Goal: Information Seeking & Learning: Learn about a topic

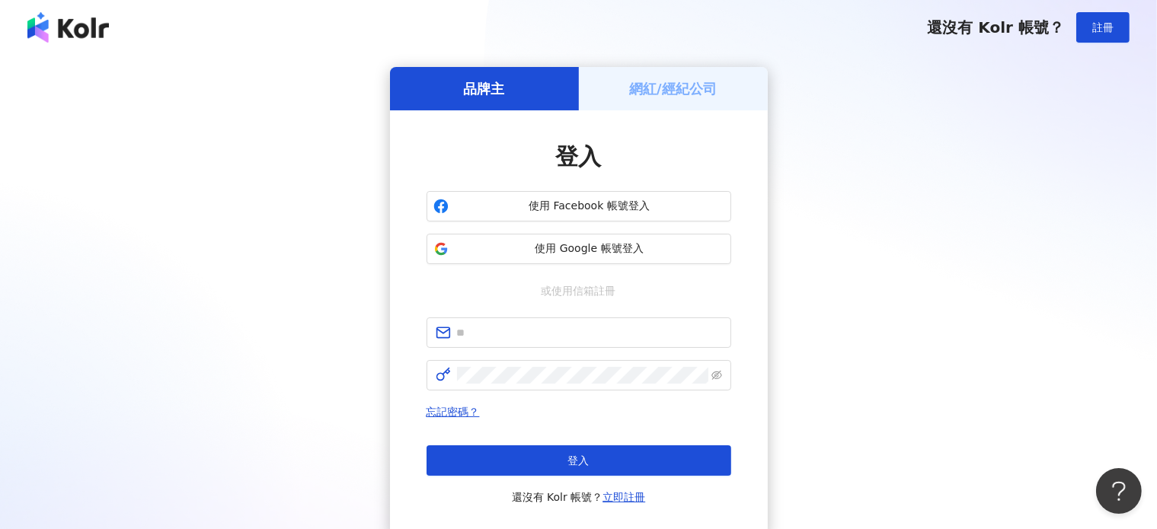
drag, startPoint x: 183, startPoint y: 397, endPoint x: 193, endPoint y: 392, distance: 11.2
click at [193, 392] on div "品牌主 網紅/經紀公司 登入 使用 Facebook 帳號登入 使用 Google 帳號登入 或使用信箱註冊 忘記密碼？ 登入 還沒有 Kolr 帳號？ 立即…" at bounding box center [578, 302] width 1120 height 470
click at [487, 340] on input "text" at bounding box center [589, 332] width 265 height 17
paste input "**********"
type input "**********"
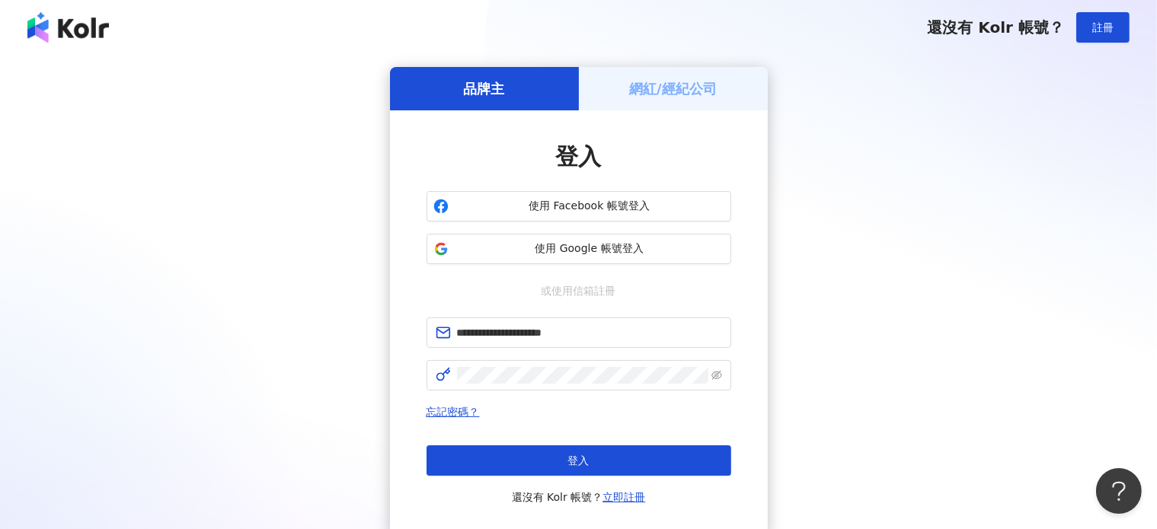
drag, startPoint x: 997, startPoint y: 333, endPoint x: 935, endPoint y: 333, distance: 62.4
click at [997, 333] on div "**********" at bounding box center [578, 302] width 1120 height 470
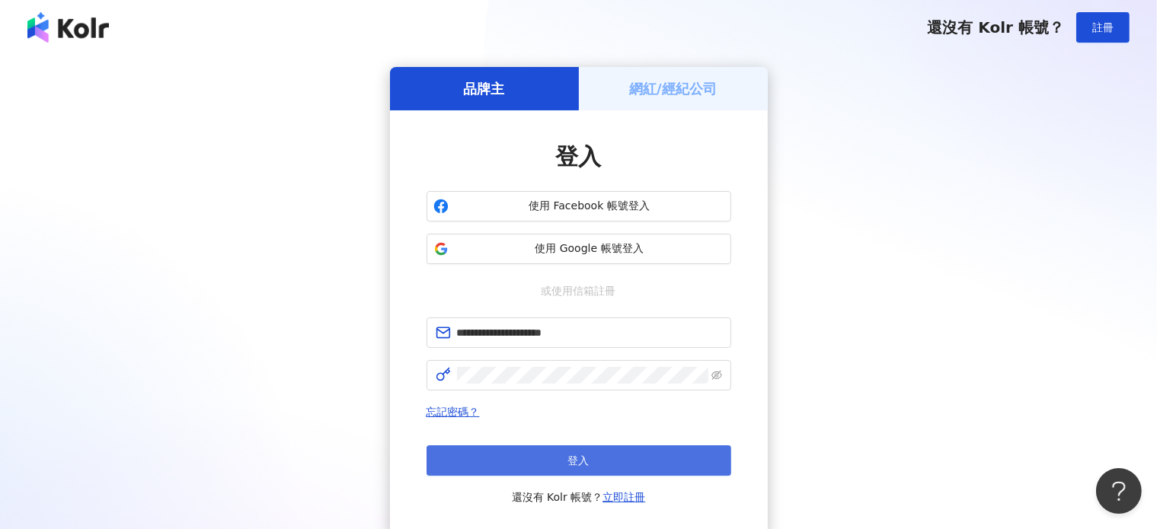
click at [545, 456] on button "登入" at bounding box center [578, 460] width 305 height 30
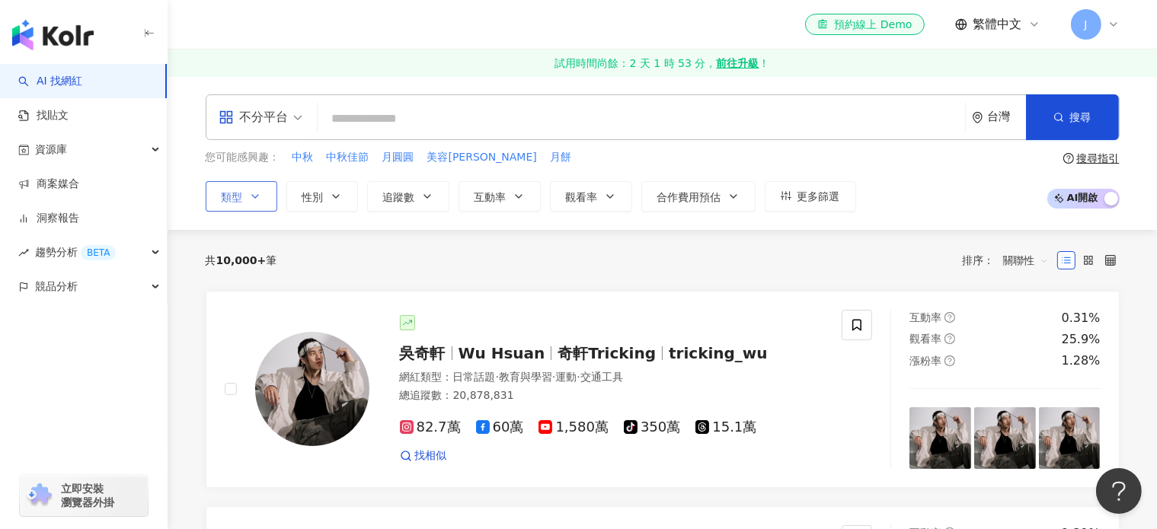
click at [235, 202] on span "類型" at bounding box center [232, 197] width 21 height 12
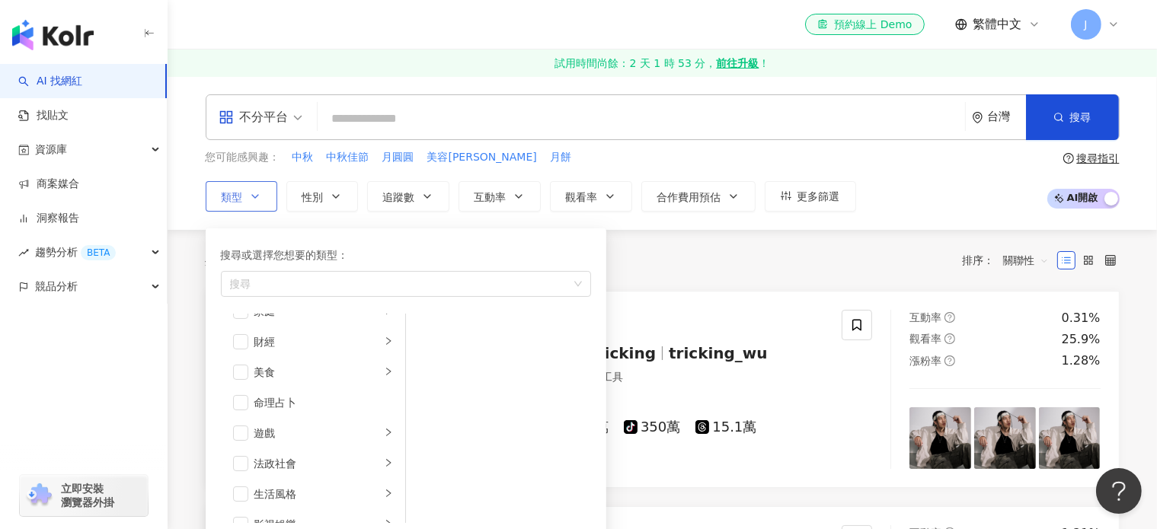
scroll to position [146, 0]
click at [263, 398] on div "美食" at bounding box center [317, 399] width 126 height 17
click at [244, 401] on span "button" at bounding box center [240, 398] width 15 height 15
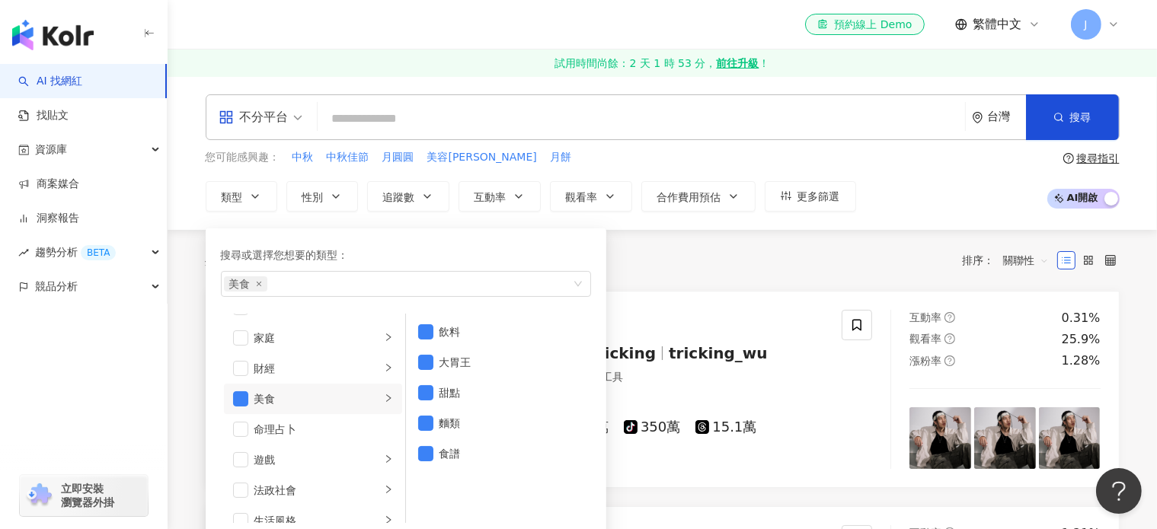
click at [538, 120] on input "search" at bounding box center [641, 118] width 635 height 29
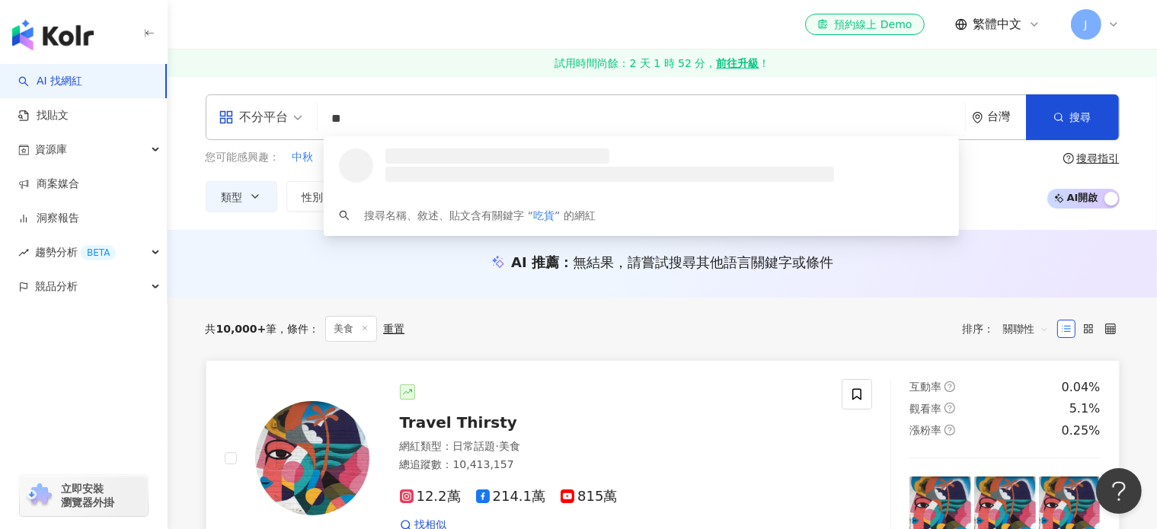
type input "**"
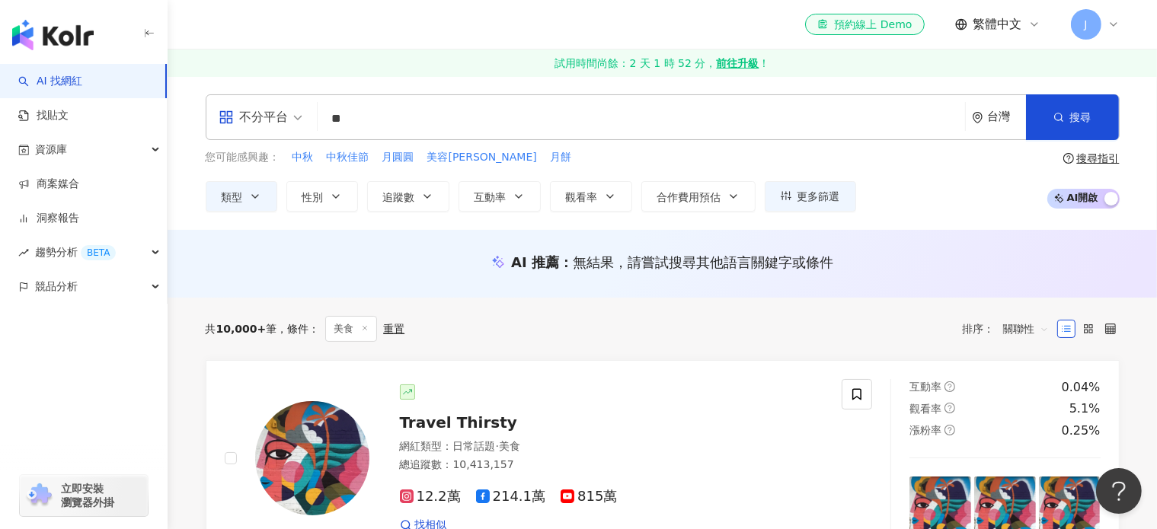
drag, startPoint x: 249, startPoint y: 273, endPoint x: 289, endPoint y: 254, distance: 44.3
click at [249, 273] on div "AI 推薦 ： 無結果，請嘗試搜尋其他語言關鍵字或條件" at bounding box center [662, 267] width 975 height 28
click at [413, 198] on span "追蹤數" at bounding box center [399, 197] width 32 height 12
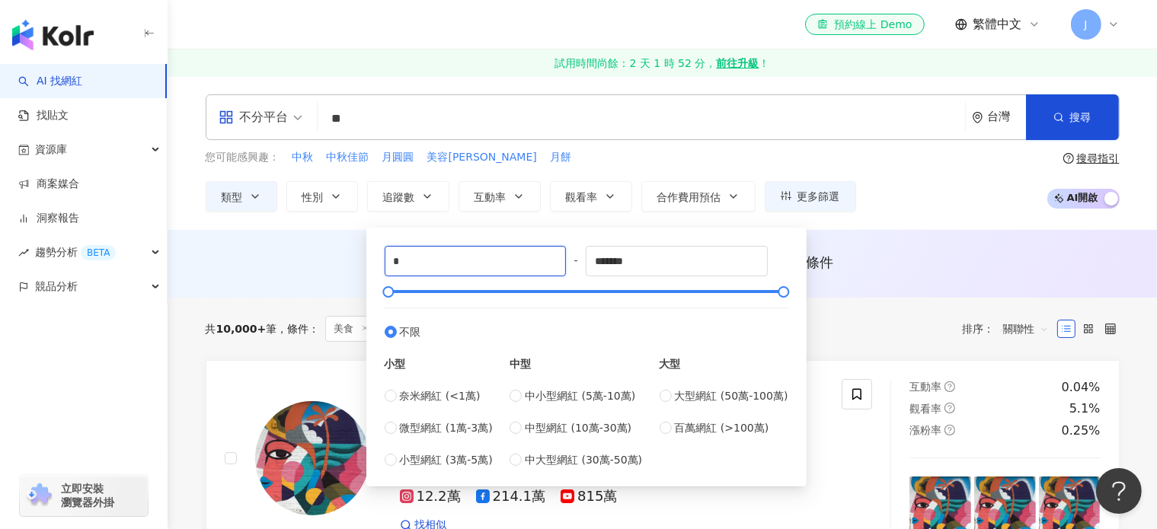
drag, startPoint x: 420, startPoint y: 260, endPoint x: 343, endPoint y: 248, distance: 77.9
type input "*"
type input "****"
drag, startPoint x: 656, startPoint y: 260, endPoint x: 548, endPoint y: 261, distance: 108.1
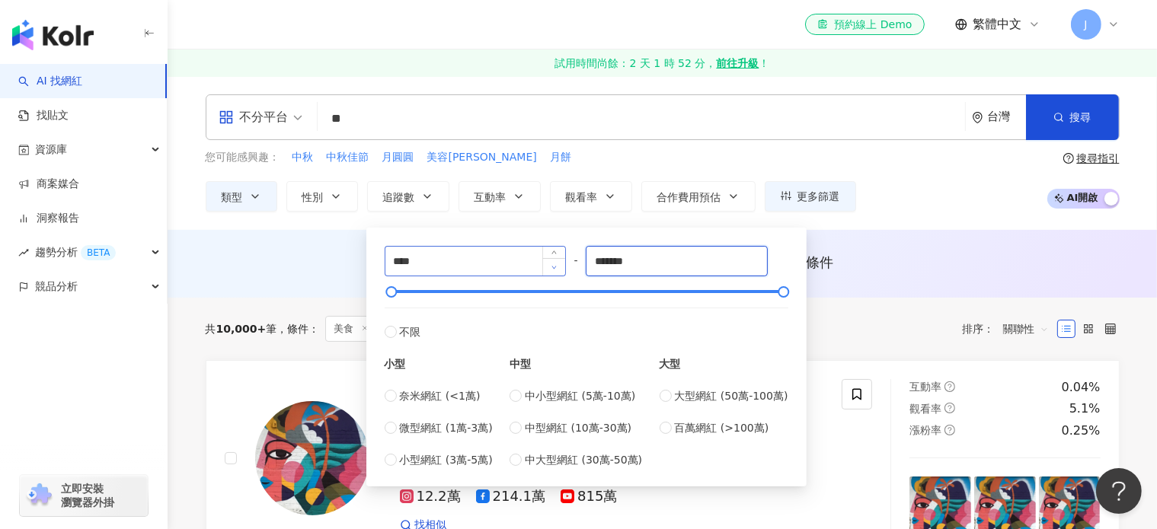
click at [548, 261] on div "**** - ******* 不限 小型 奈米網紅 (<1萬) 微型網紅 (1萬-3萬) 小型網紅 (3萬-5萬) 中型 中小型網紅 (5萬-10萬) 中型網…" at bounding box center [587, 357] width 404 height 222
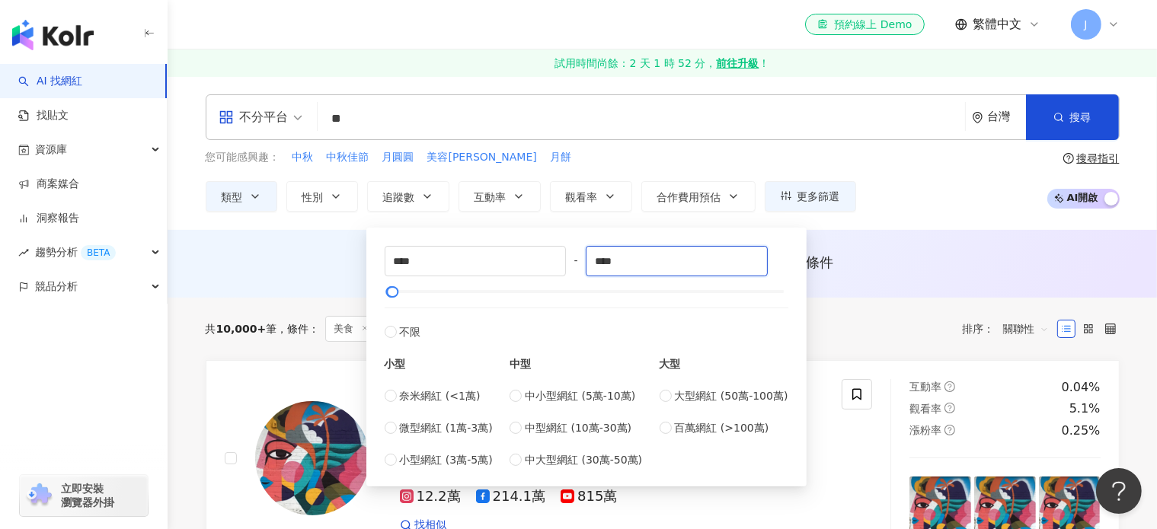
type input "****"
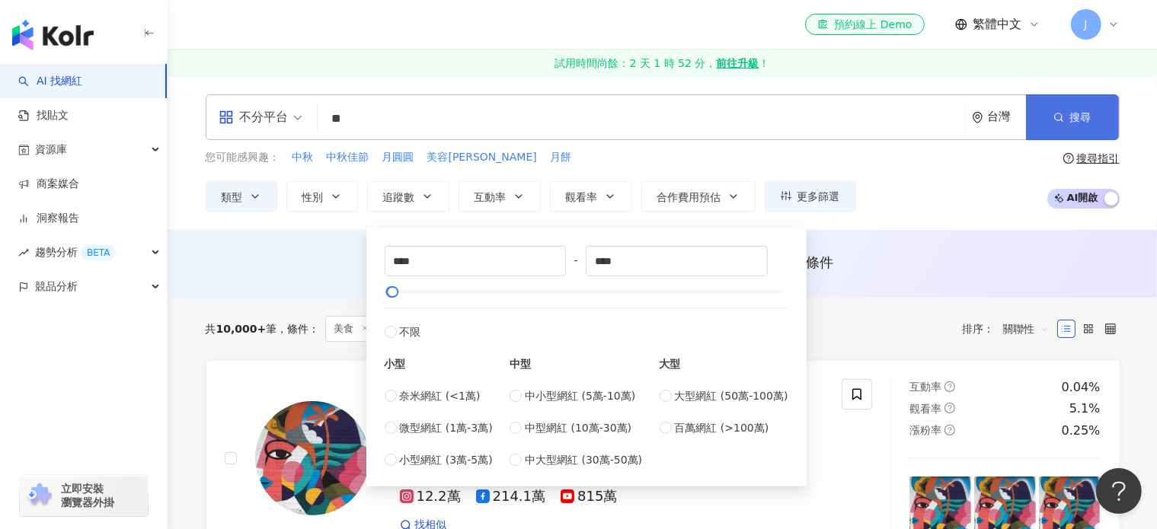
click at [1058, 118] on icon "button" at bounding box center [1058, 117] width 11 height 11
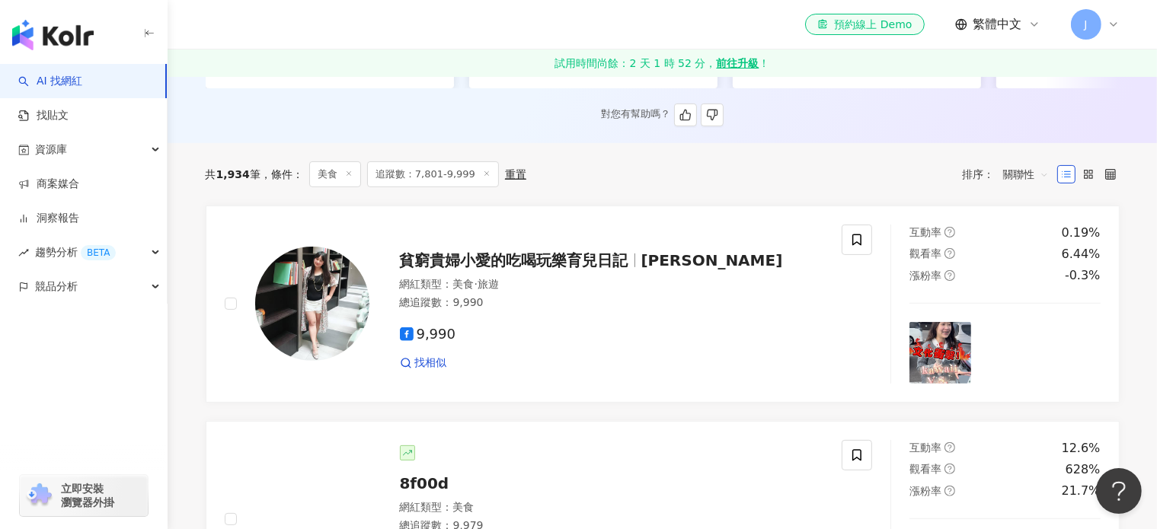
scroll to position [457, 0]
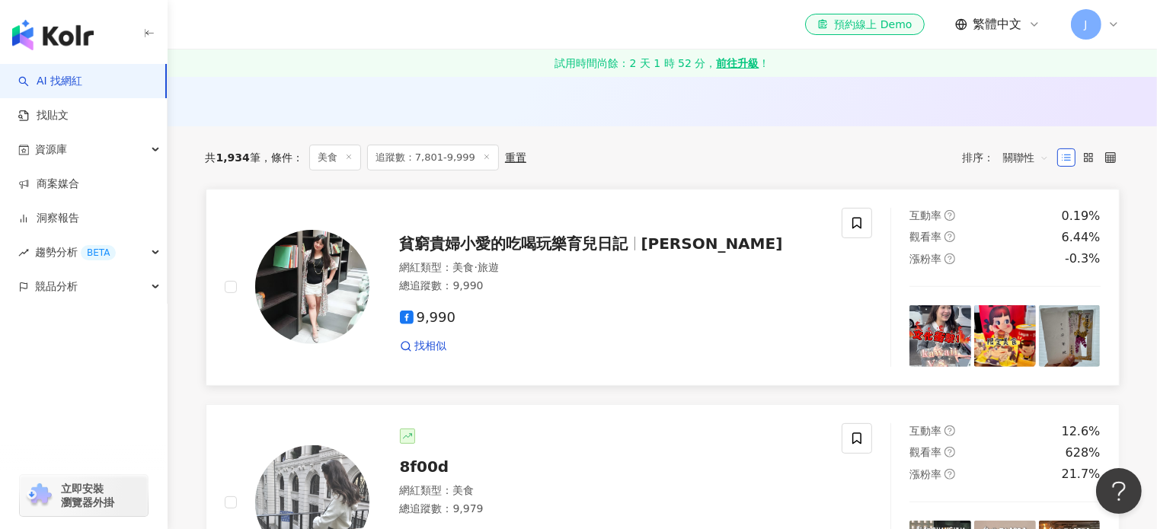
click at [447, 253] on span "貧窮貴婦小愛的吃喝玩樂育兒日記" at bounding box center [514, 244] width 228 height 18
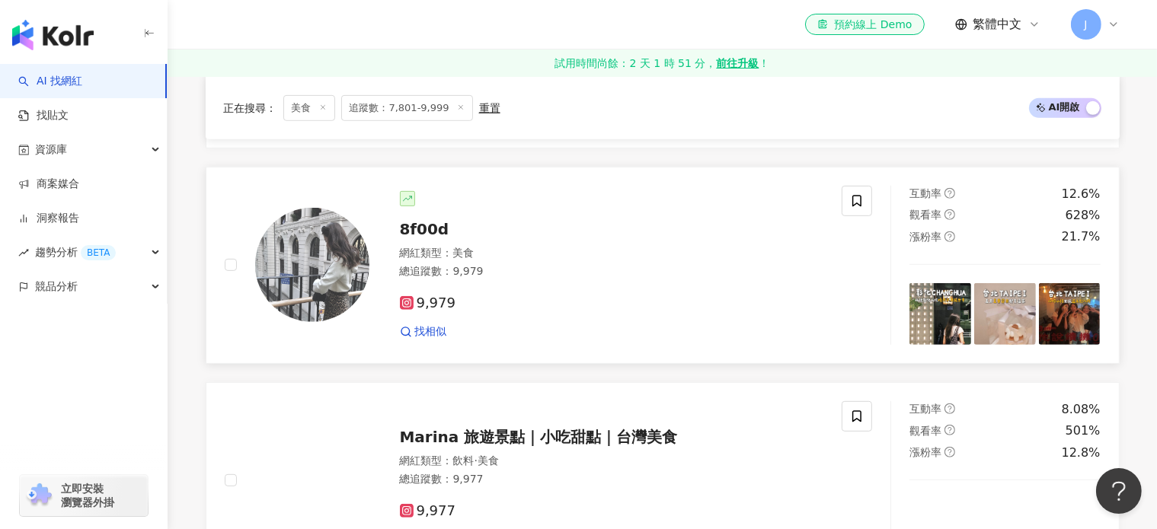
scroll to position [761, 0]
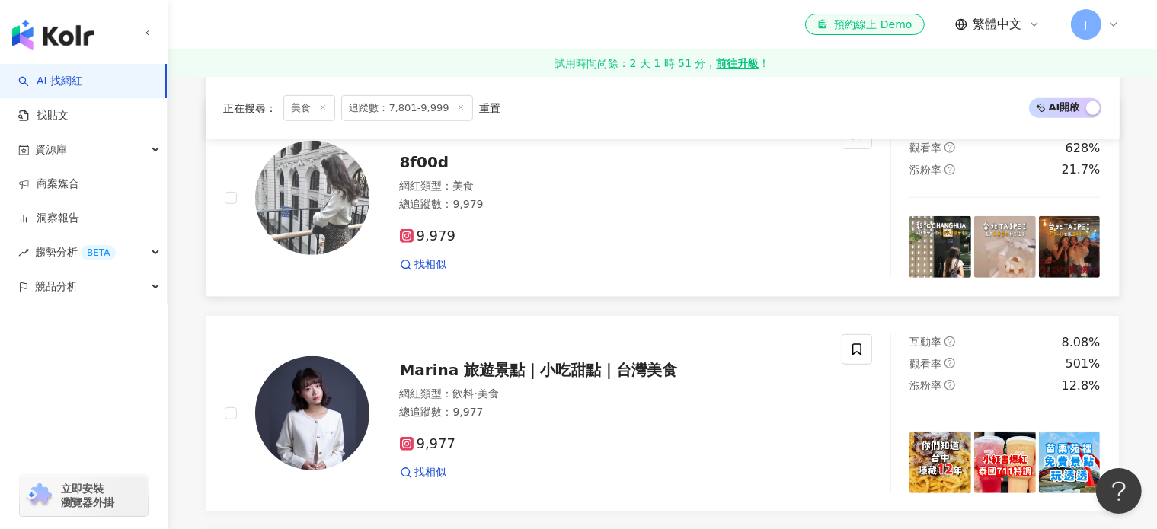
click at [414, 171] on span "8f00d" at bounding box center [424, 162] width 49 height 18
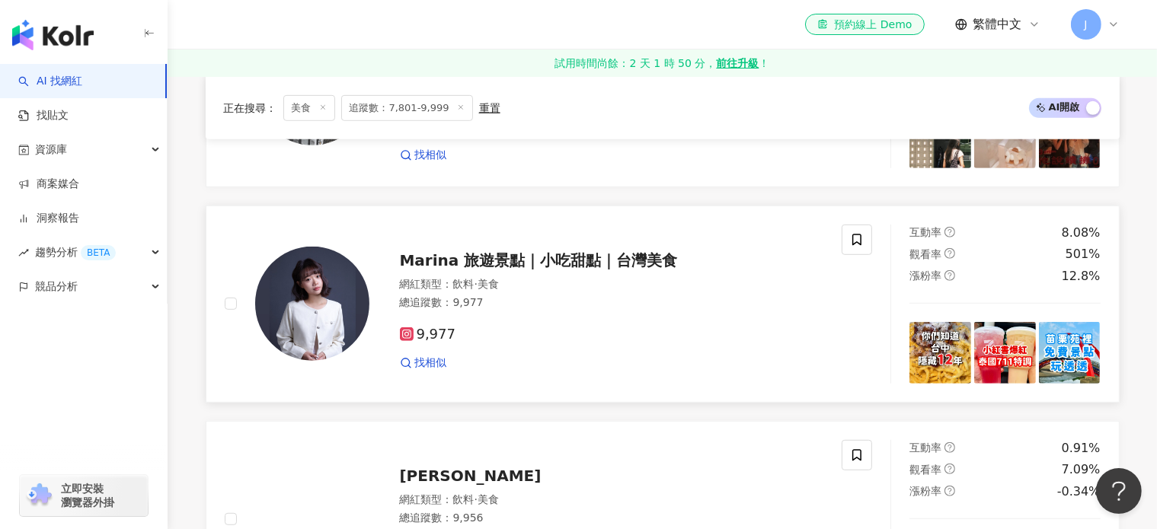
scroll to position [914, 0]
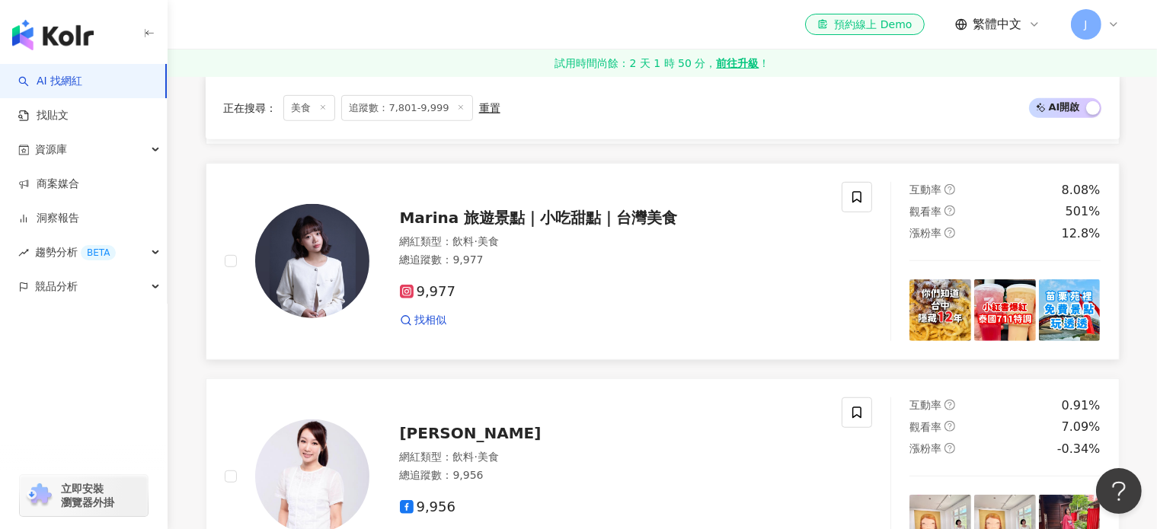
click at [447, 227] on span "Marina 旅遊景點｜小吃甜點｜台灣美食" at bounding box center [539, 218] width 278 height 18
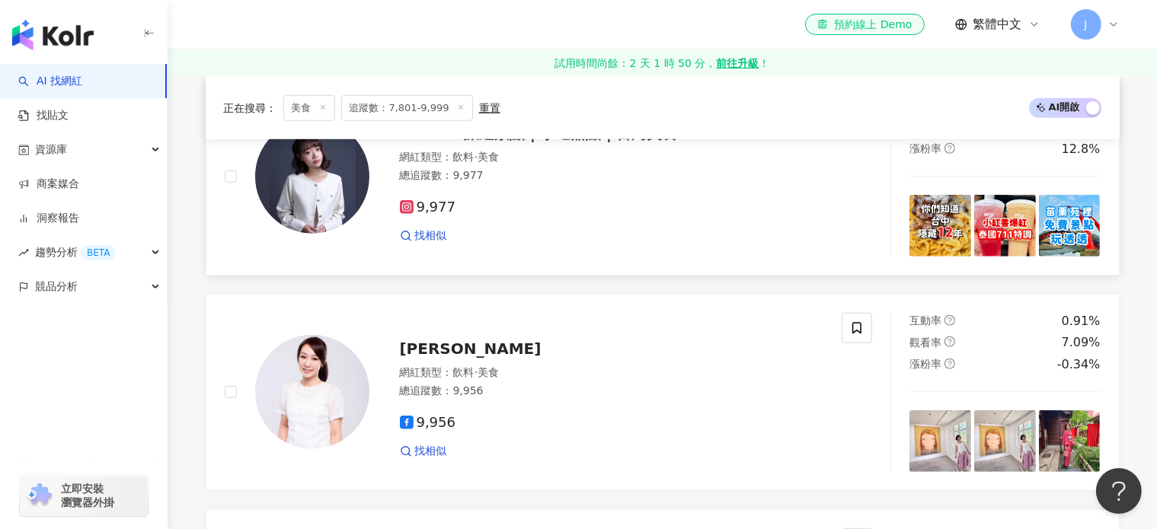
scroll to position [1066, 0]
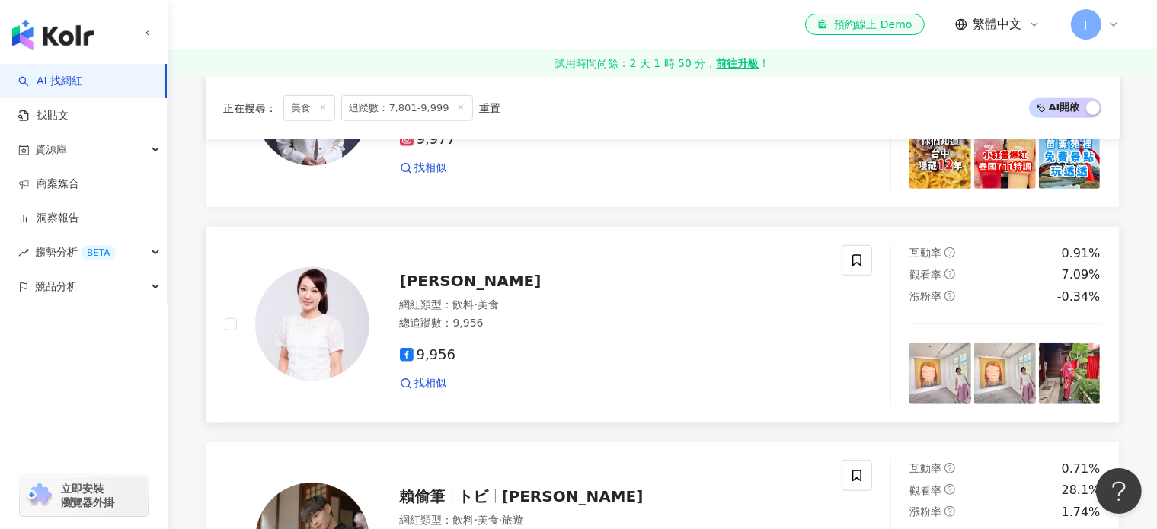
click at [422, 290] on span "周孝虹" at bounding box center [471, 281] width 142 height 18
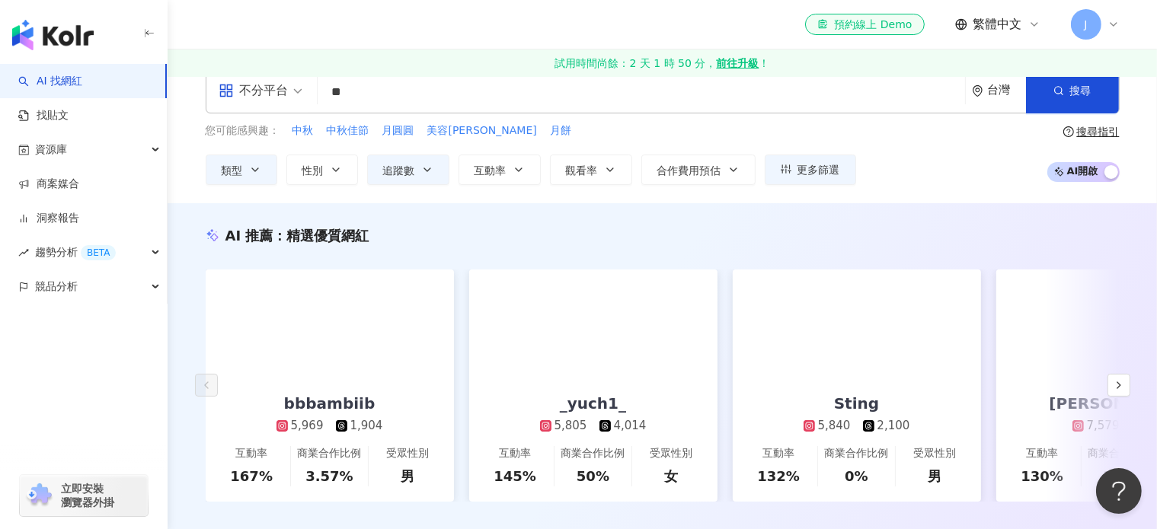
scroll to position [0, 0]
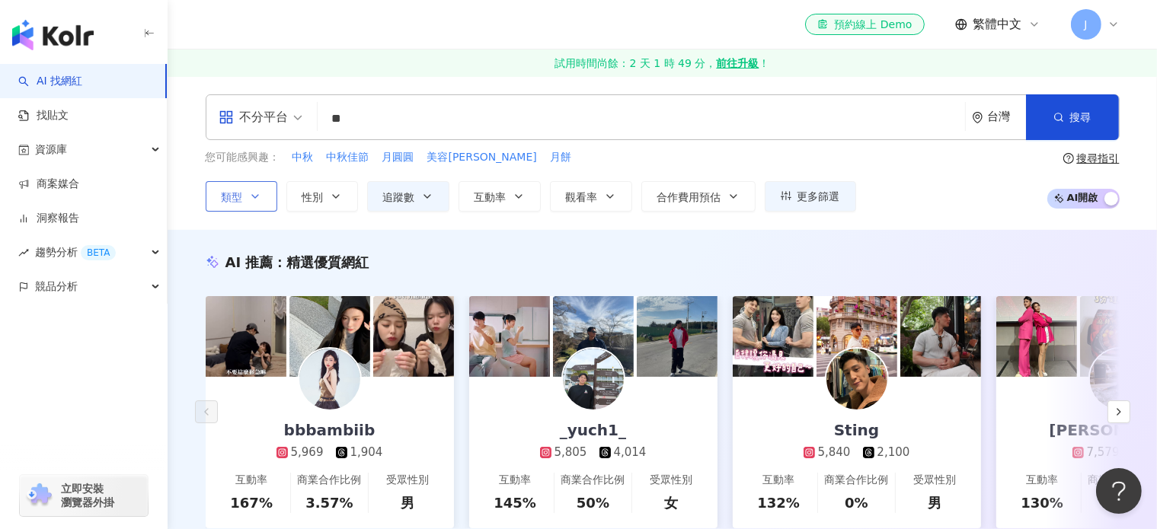
click at [250, 193] on icon "button" at bounding box center [255, 196] width 12 height 12
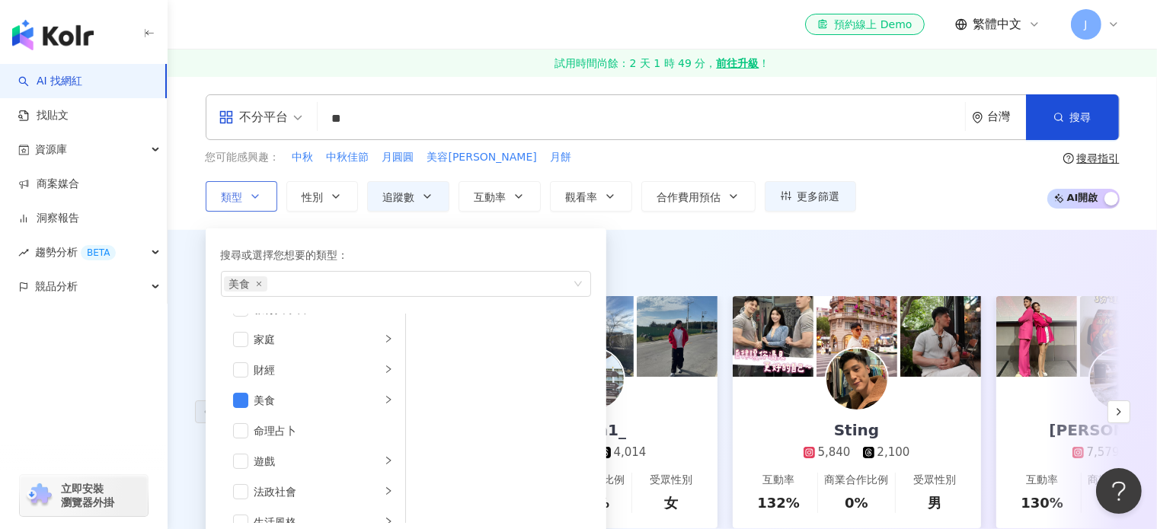
scroll to position [152, 0]
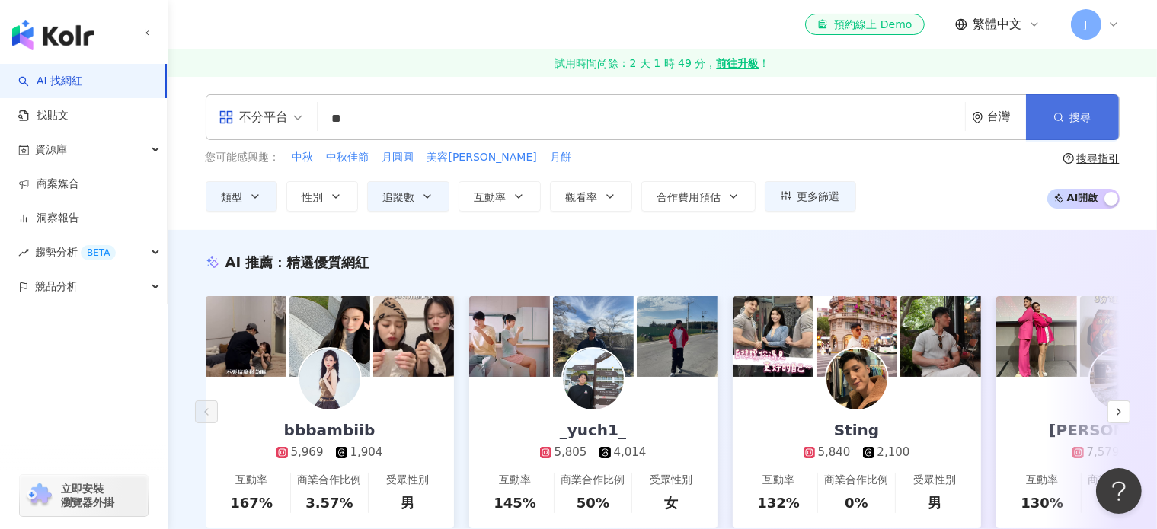
click at [1067, 124] on button "搜尋" at bounding box center [1072, 117] width 93 height 46
click at [1082, 124] on button "搜尋" at bounding box center [1072, 117] width 93 height 46
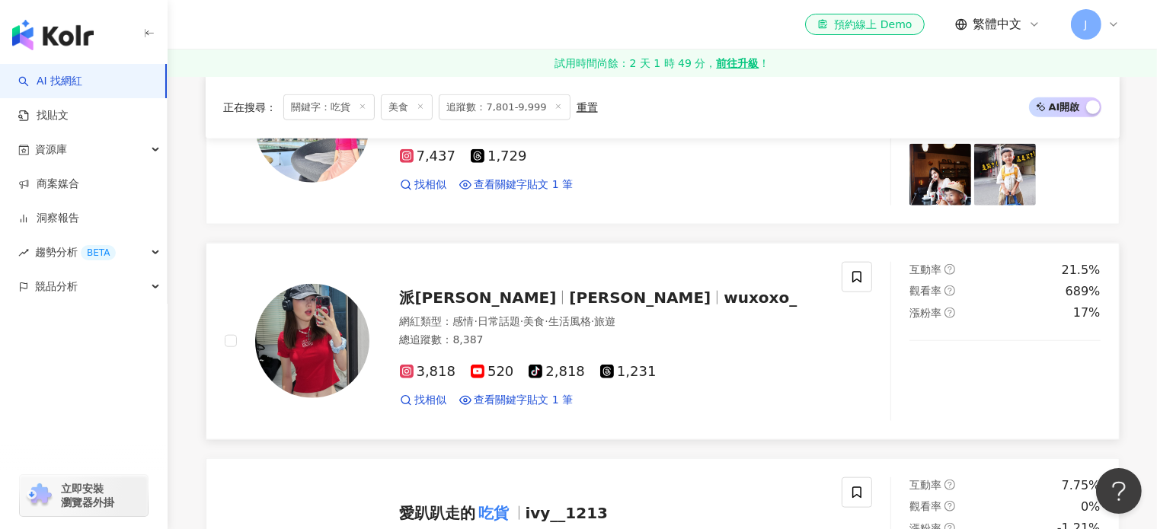
scroll to position [1675, 0]
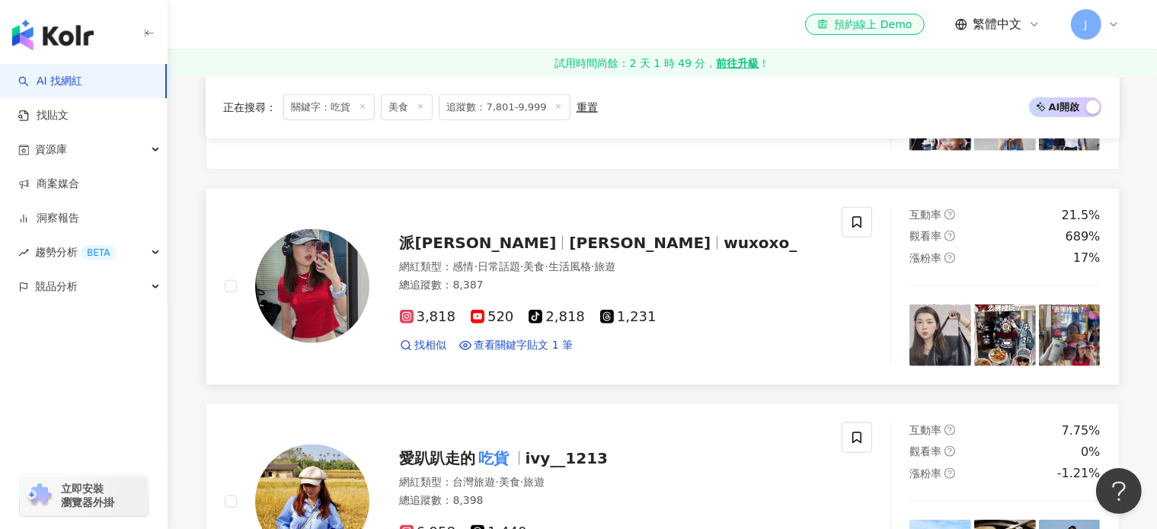
click at [434, 234] on span "派[PERSON_NAME]" at bounding box center [478, 243] width 157 height 18
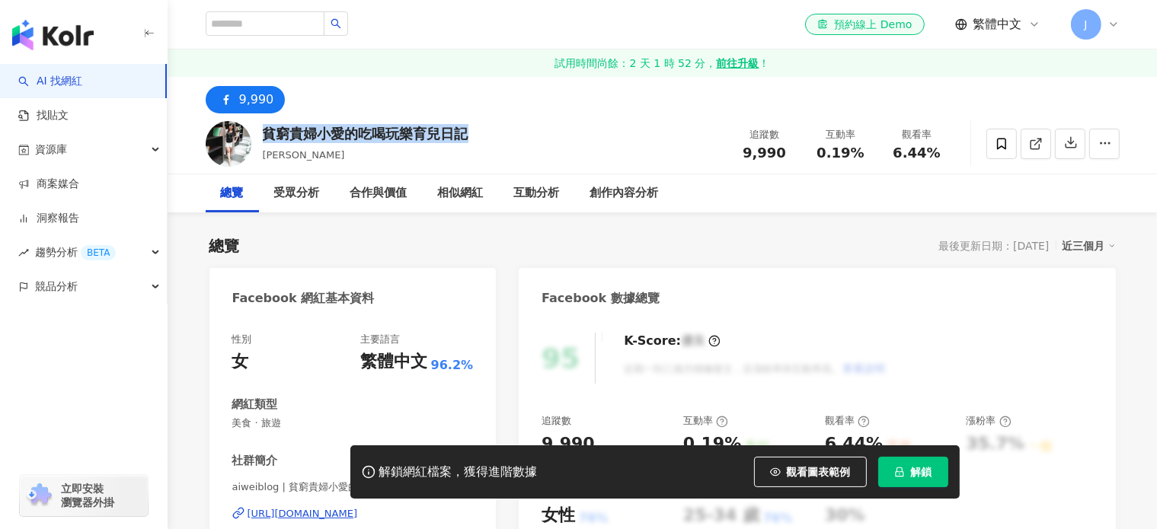
drag, startPoint x: 286, startPoint y: 133, endPoint x: 478, endPoint y: 131, distance: 191.9
click at [478, 131] on div "貧窮貴婦小愛的吃喝玩樂育兒日記 小愛 追蹤數 9,990 互動率 0.19% 觀看率 6.44%" at bounding box center [662, 143] width 975 height 60
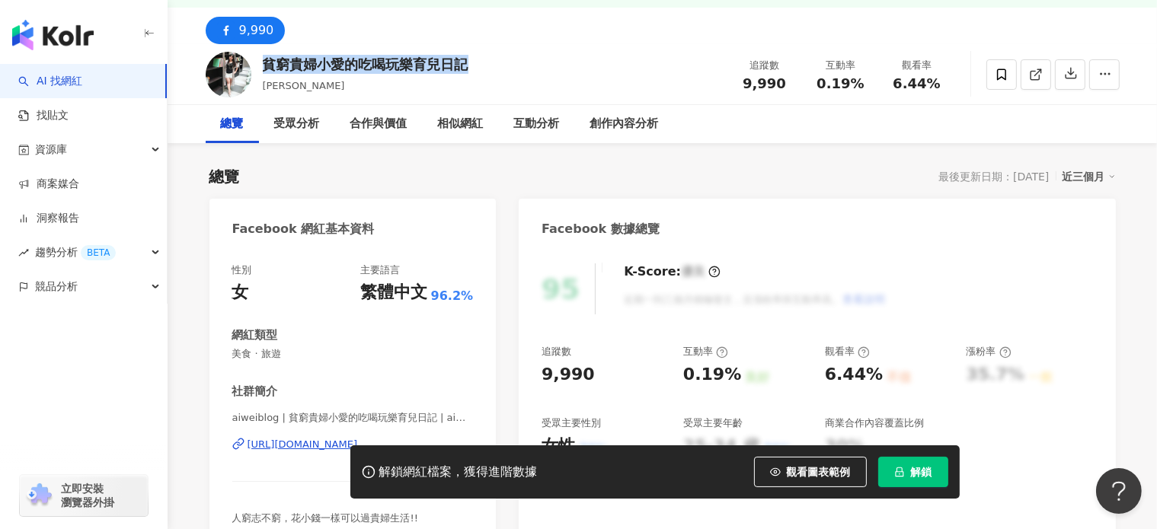
scroll to position [152, 0]
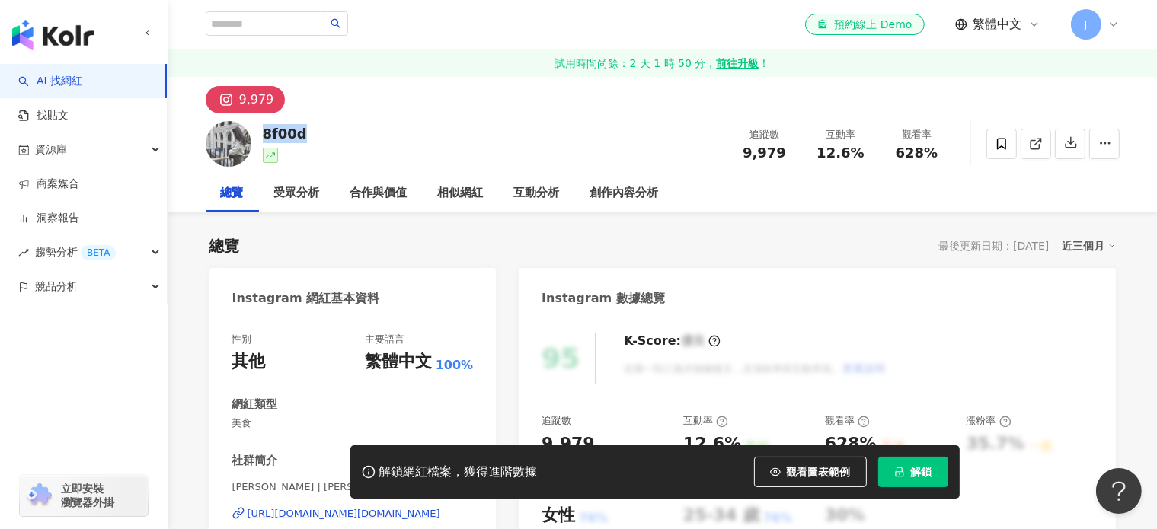
drag, startPoint x: 302, startPoint y: 131, endPoint x: 394, endPoint y: 13, distance: 149.7
click at [265, 136] on div "8f00d 追蹤數 9,979 互動率 12.6% 觀看率 628%" at bounding box center [662, 143] width 975 height 60
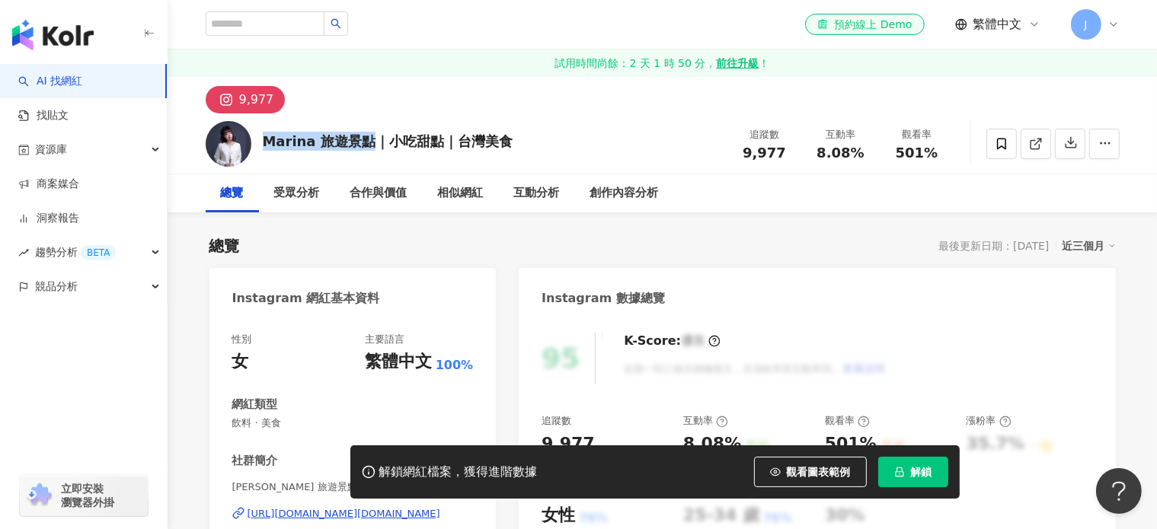
drag, startPoint x: 262, startPoint y: 143, endPoint x: 487, endPoint y: 2, distance: 265.8
click at [361, 143] on div "Marina 旅遊景點｜小吃甜點｜台灣美食" at bounding box center [388, 141] width 250 height 19
copy div "Marina 旅遊景點"
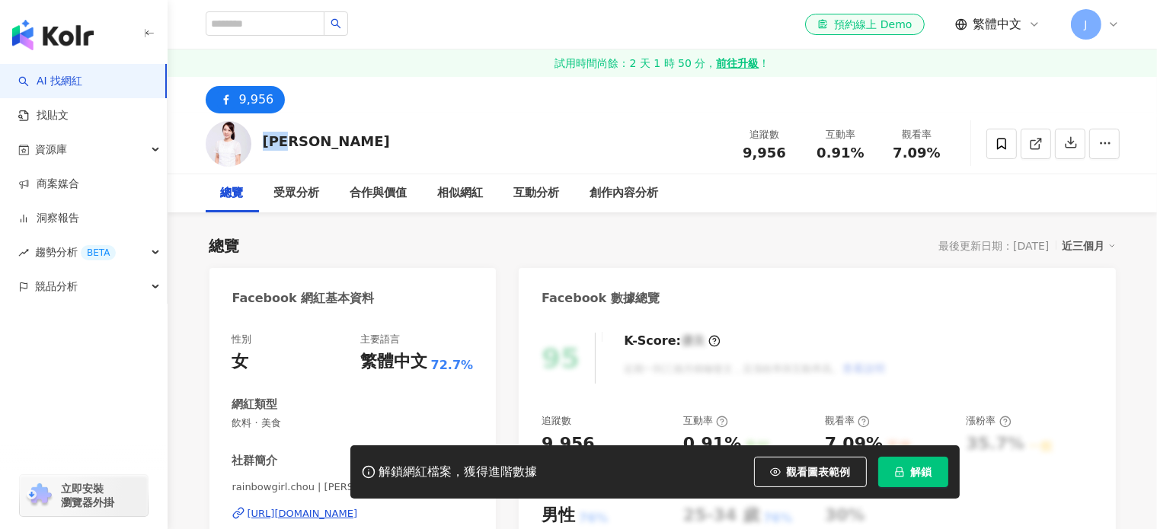
drag, startPoint x: 304, startPoint y: 144, endPoint x: 266, endPoint y: 145, distance: 37.3
click at [266, 145] on div "[PERSON_NAME] 追蹤數 9,956 互動率 0.91% 觀看率 7.09%" at bounding box center [662, 143] width 975 height 60
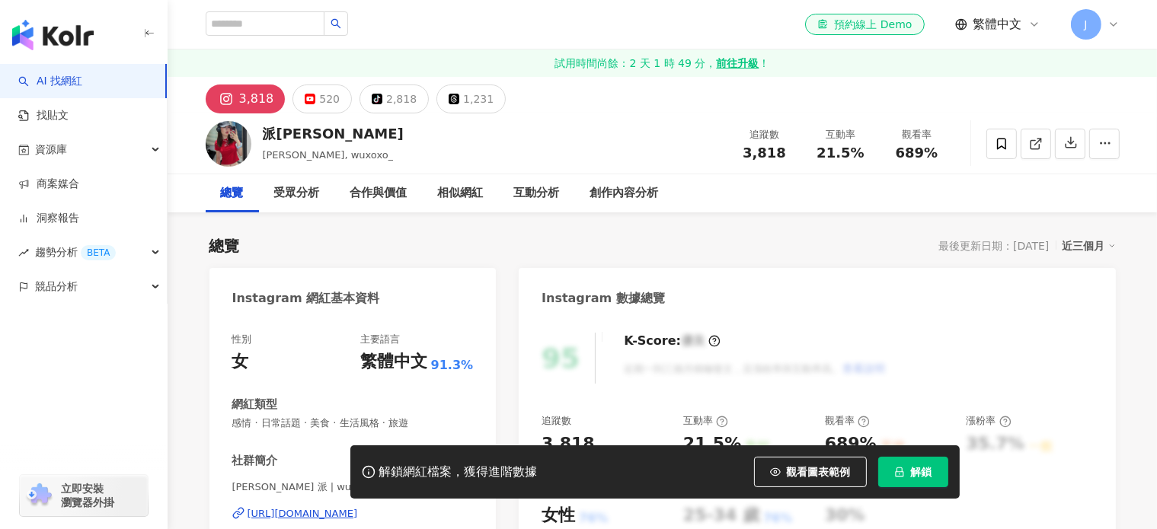
click at [256, 136] on div "派[PERSON_NAME], wuxoxo_ 追蹤數 3,818 互動率 21.5% 觀看率 689%" at bounding box center [662, 143] width 975 height 60
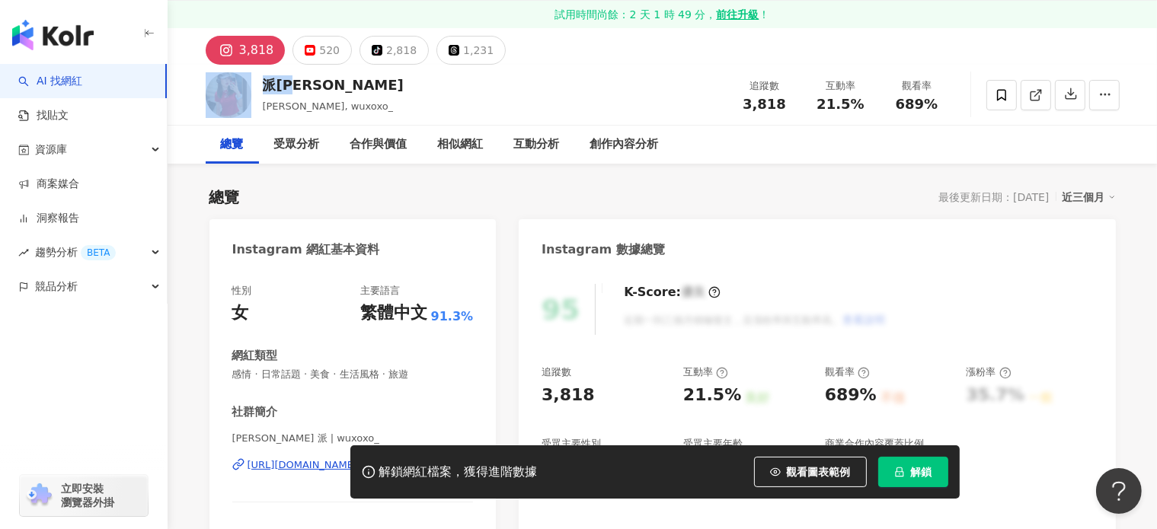
scroll to position [76, 0]
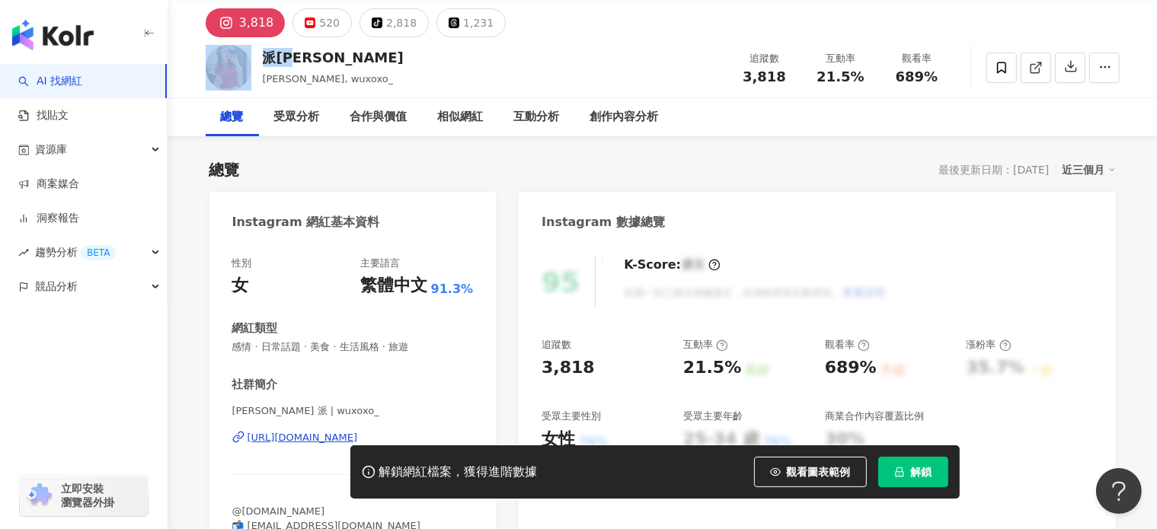
click at [303, 441] on div "[URL][DOMAIN_NAME]" at bounding box center [302, 438] width 110 height 14
